Goal: Task Accomplishment & Management: Complete application form

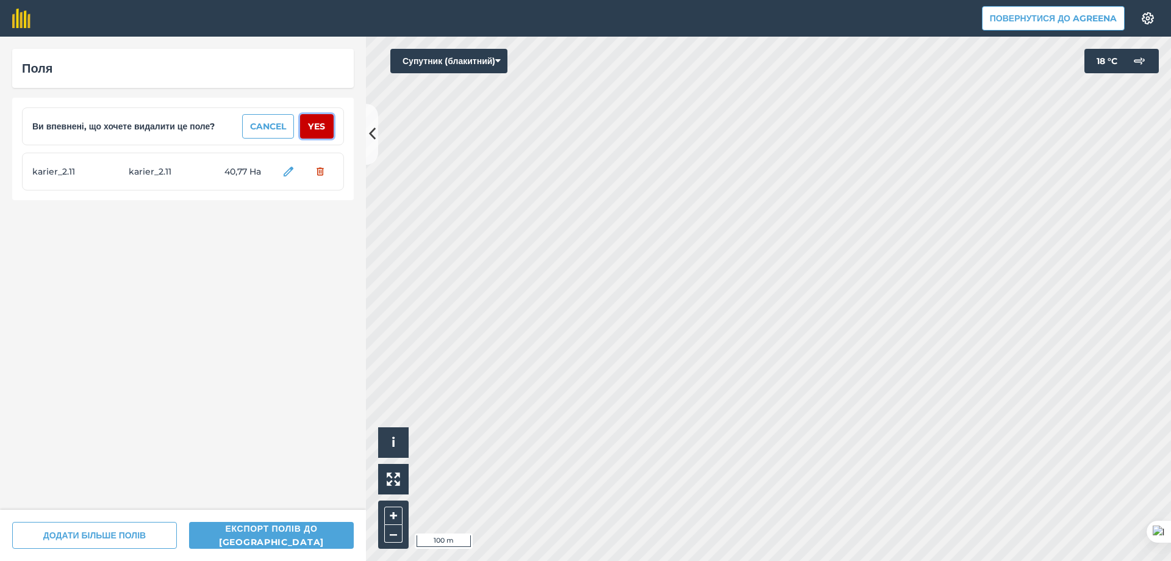
click at [311, 124] on button "Yes" at bounding box center [317, 126] width 34 height 24
click at [318, 126] on button "Yes" at bounding box center [317, 126] width 34 height 24
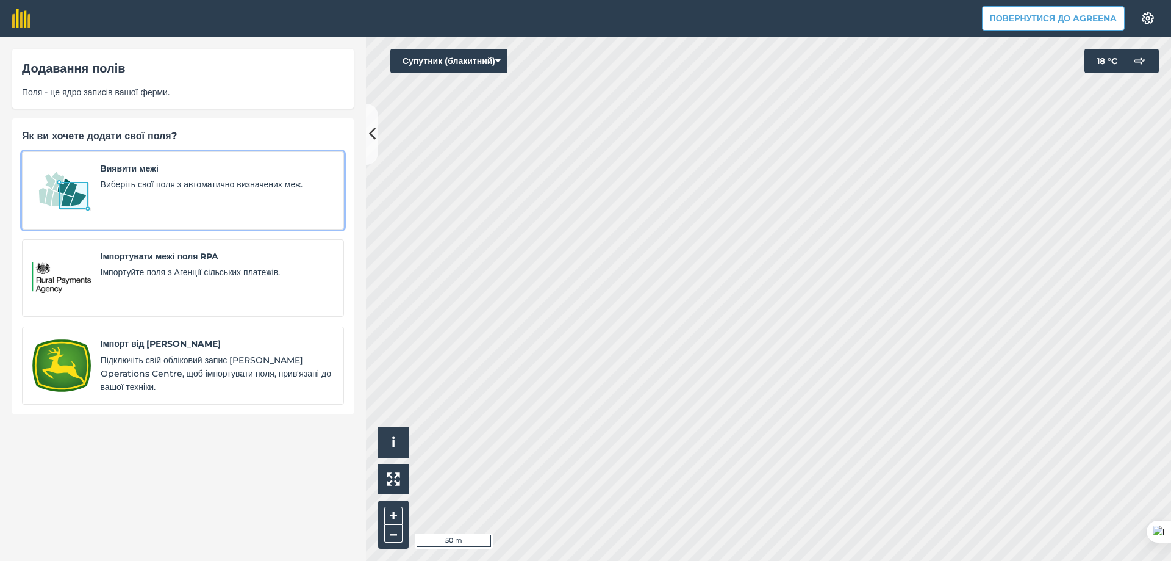
click at [174, 184] on span "Виберіть свої поля з автоматично визначених меж." at bounding box center [217, 184] width 233 height 13
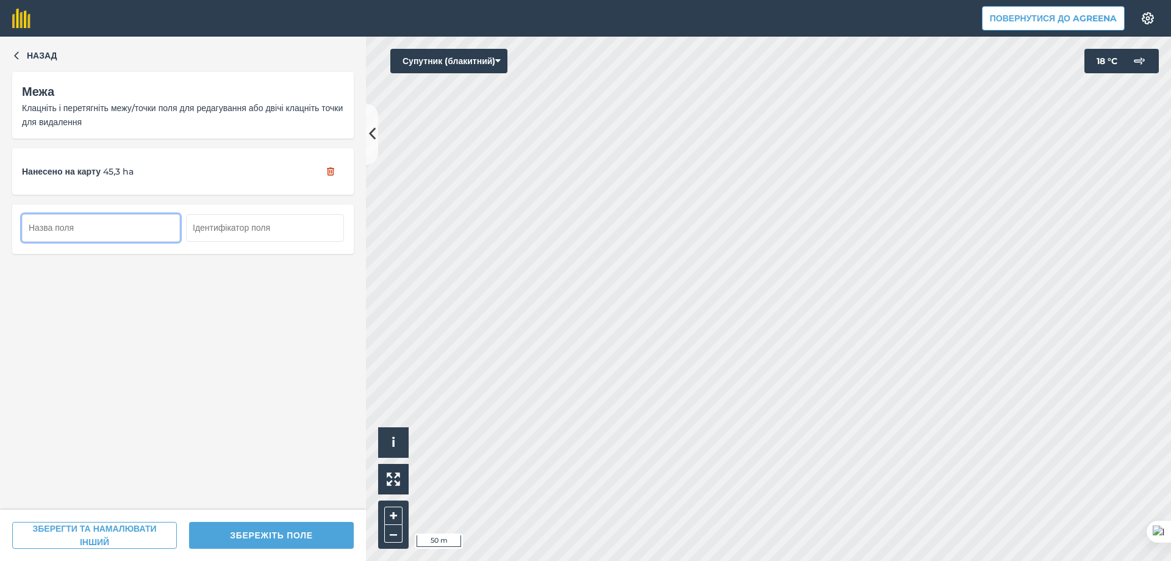
click at [120, 221] on input "text" at bounding box center [101, 227] width 158 height 27
type input "[PERSON_NAME]"
type input "и"
drag, startPoint x: 118, startPoint y: 231, endPoint x: 10, endPoint y: 212, distance: 108.9
click at [10, 212] on div "Назад Межа Клацніть і перетягніть межу/точки поля для редагування або двічі кла…" at bounding box center [183, 273] width 366 height 473
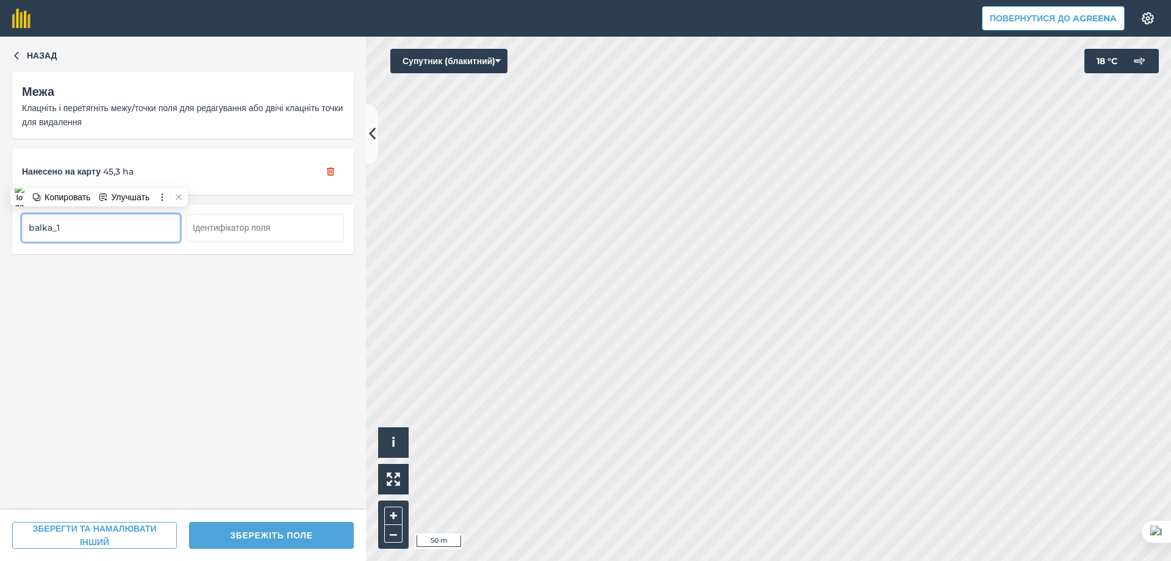
click at [59, 228] on input "balka_1" at bounding box center [101, 227] width 158 height 27
drag, startPoint x: 106, startPoint y: 229, endPoint x: 21, endPoint y: 227, distance: 84.8
click at [22, 226] on input "balka_Ryzhogo" at bounding box center [101, 227] width 158 height 27
type input "balka_Ryzhogo"
click at [239, 226] on input "text" at bounding box center [265, 227] width 158 height 27
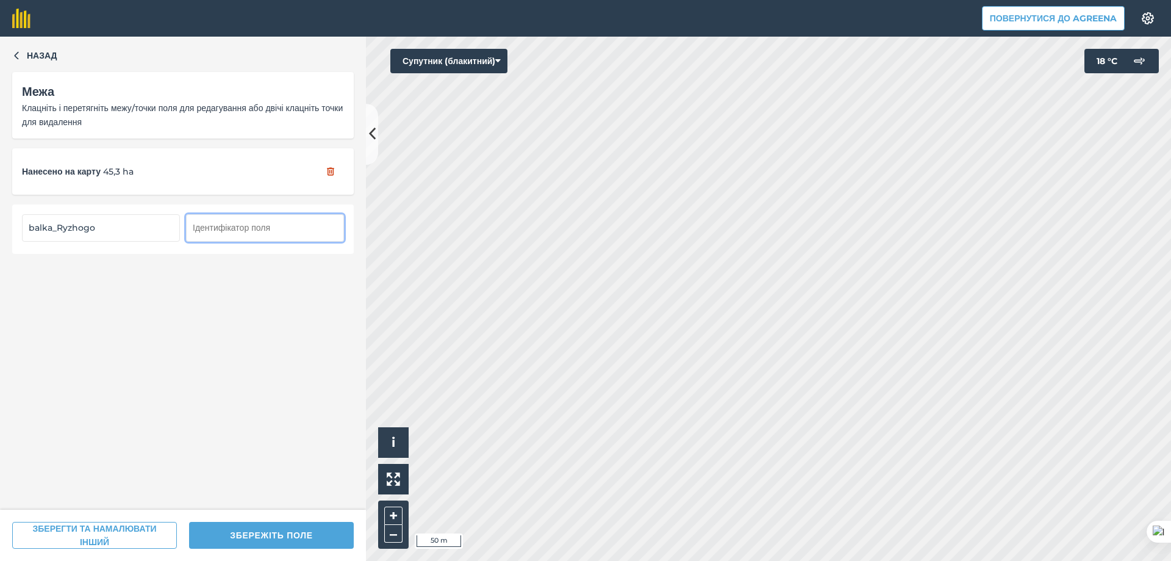
paste input "balka_Ryzhogo"
type input "balka_Ryzhogo"
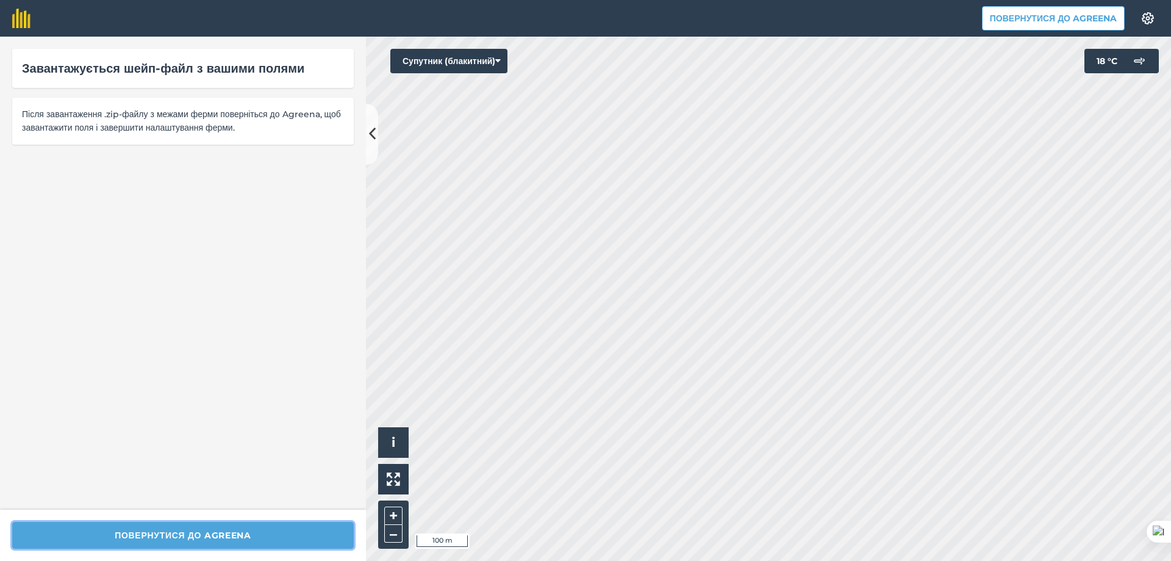
click at [279, 530] on button "Повернутися до Agreena" at bounding box center [183, 535] width 342 height 27
